Goal: Check status: Check status

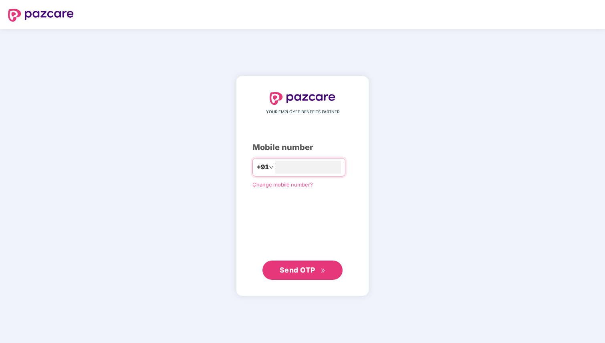
type input "**********"
click at [290, 269] on span "Send OTP" at bounding box center [298, 270] width 36 height 8
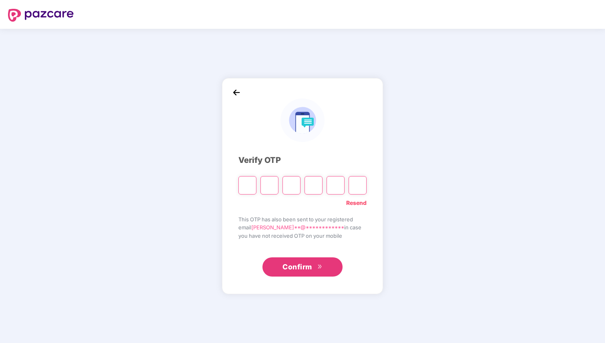
paste input "*"
type input "*"
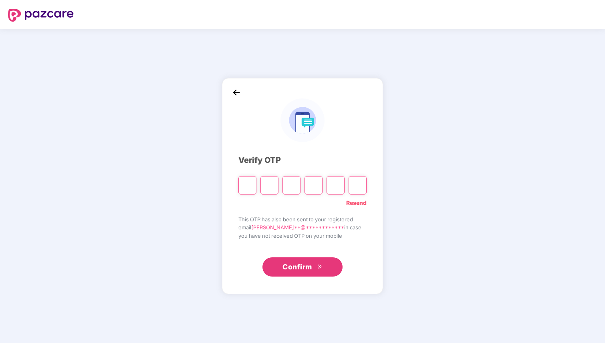
type input "*"
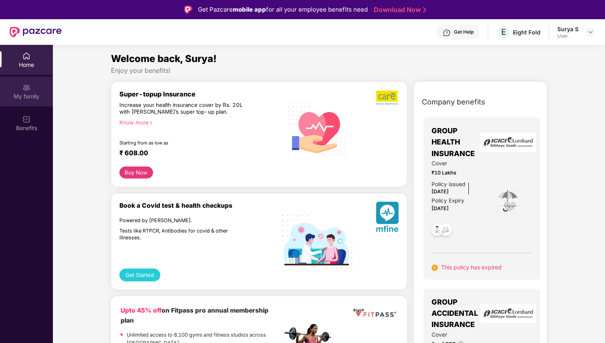
click at [20, 90] on div "My family" at bounding box center [26, 92] width 53 height 30
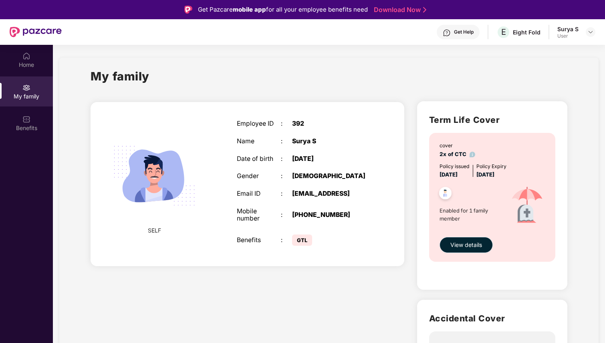
click at [466, 245] on span "View details" at bounding box center [466, 245] width 32 height 9
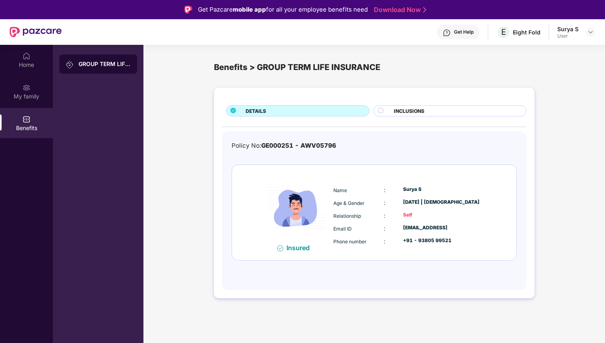
click at [385, 113] on div at bounding box center [384, 112] width 12 height 8
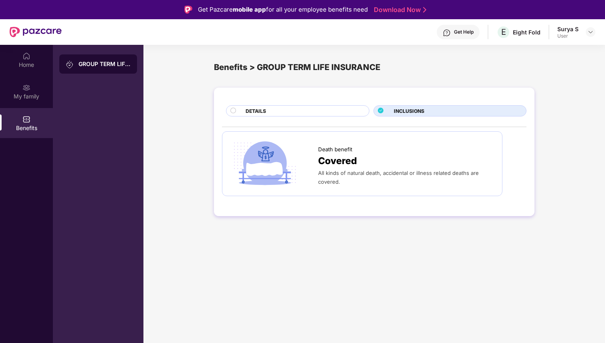
click at [332, 111] on div "DETAILS" at bounding box center [303, 111] width 123 height 9
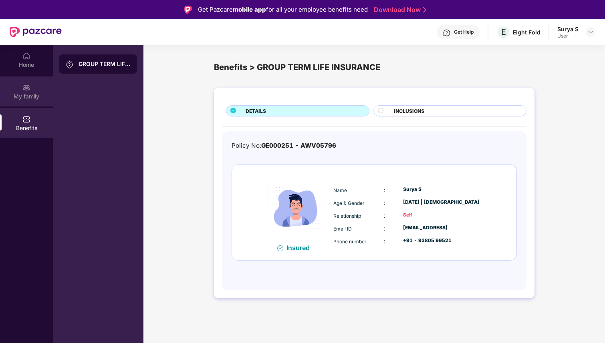
click at [19, 91] on div "My family" at bounding box center [26, 92] width 53 height 30
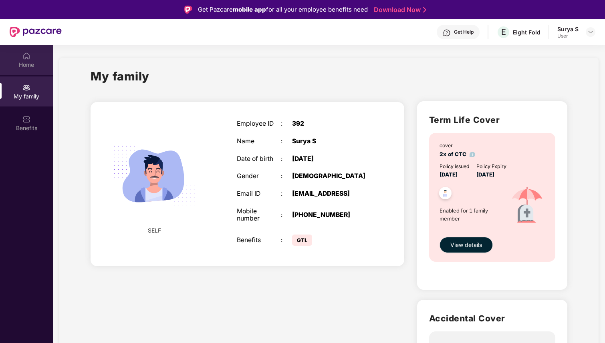
click at [31, 71] on div "Home" at bounding box center [26, 60] width 53 height 30
